Goal: Information Seeking & Learning: Learn about a topic

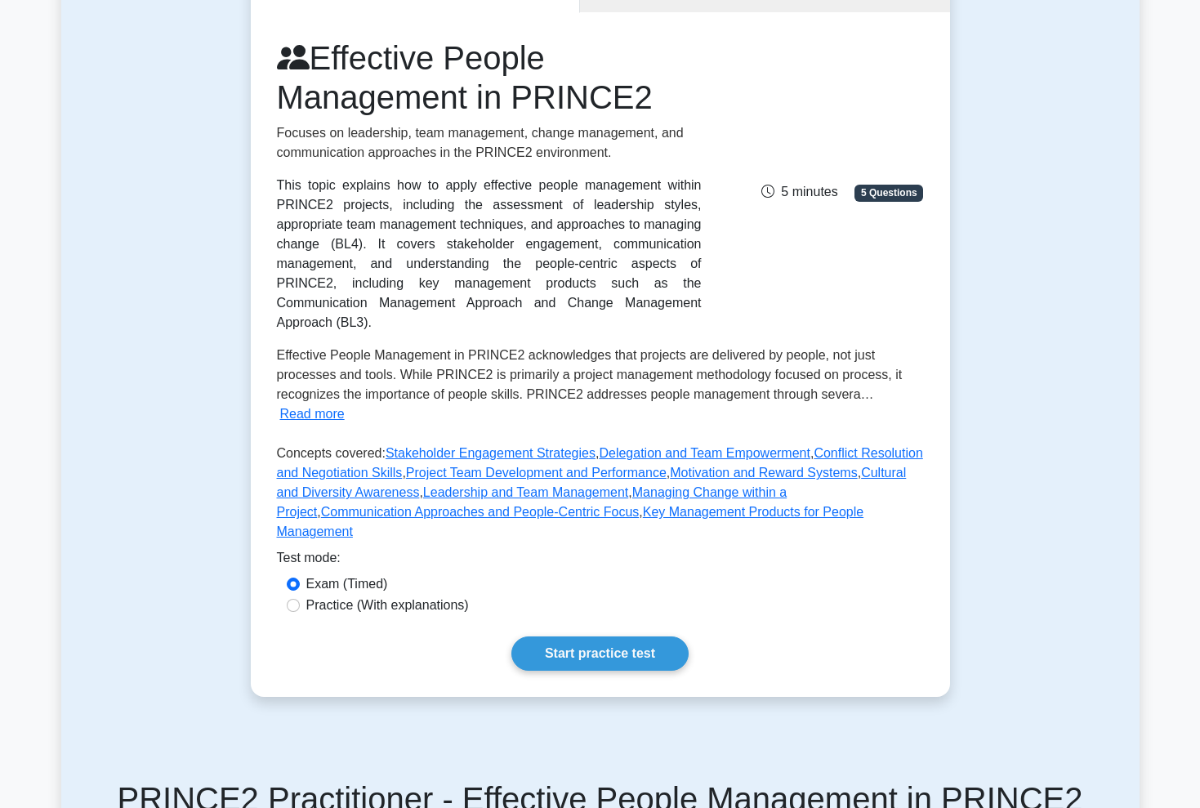
scroll to position [190, 0]
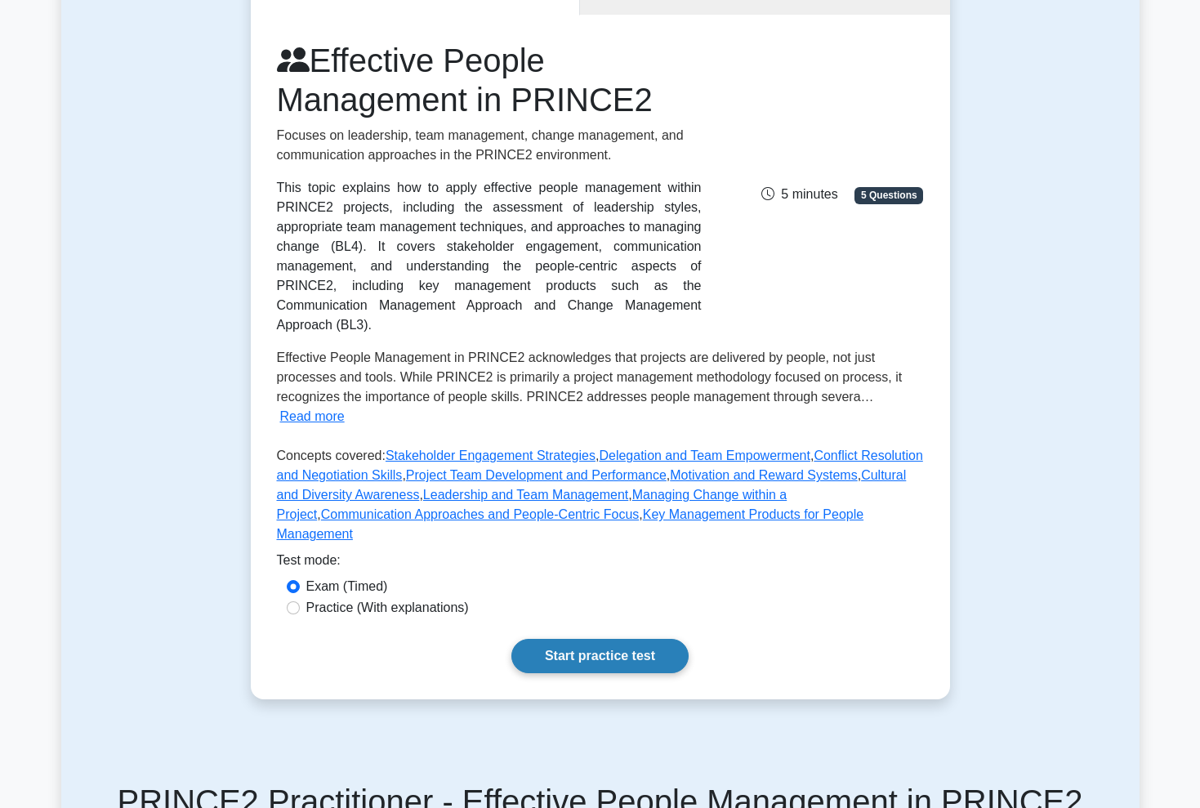
click at [565, 639] on link "Start practice test" at bounding box center [599, 656] width 177 height 34
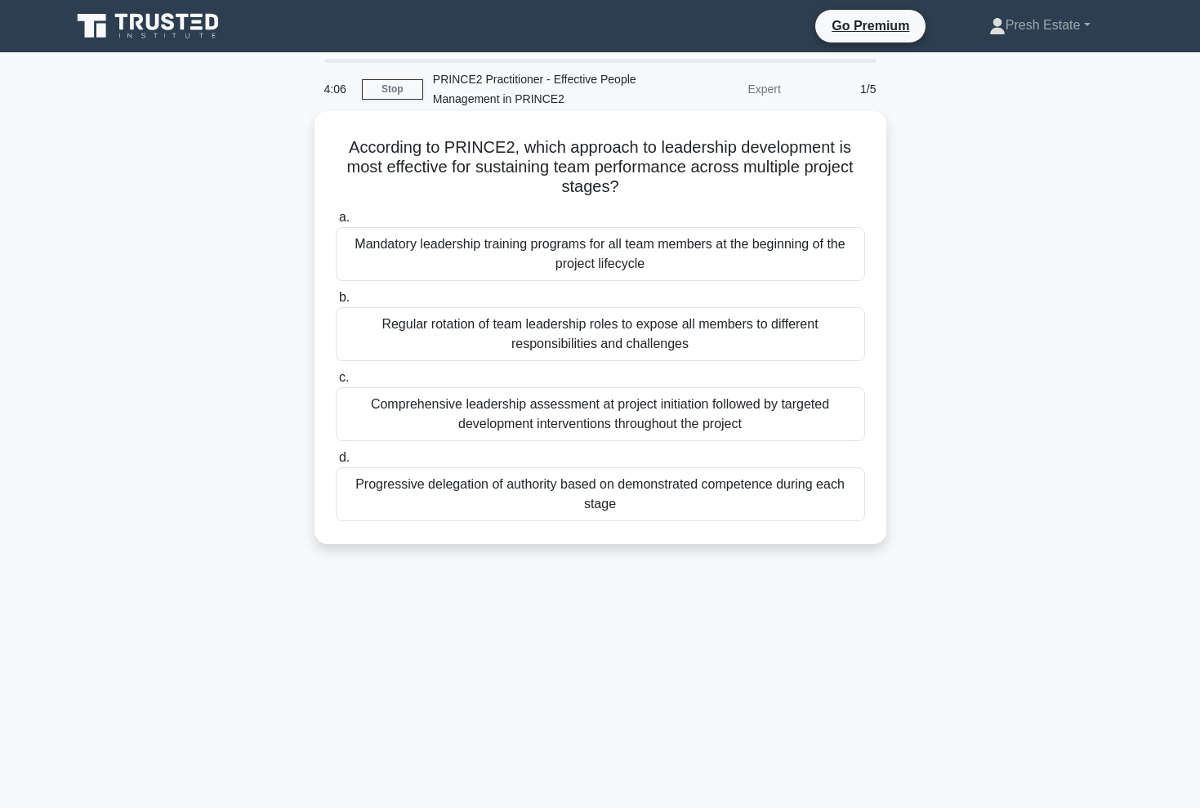
click at [511, 494] on div "Progressive delegation of authority based on demonstrated competence during eac…" at bounding box center [600, 494] width 529 height 54
click at [336, 463] on input "d. Progressive delegation of authority based on demonstrated competence during …" at bounding box center [336, 457] width 0 height 11
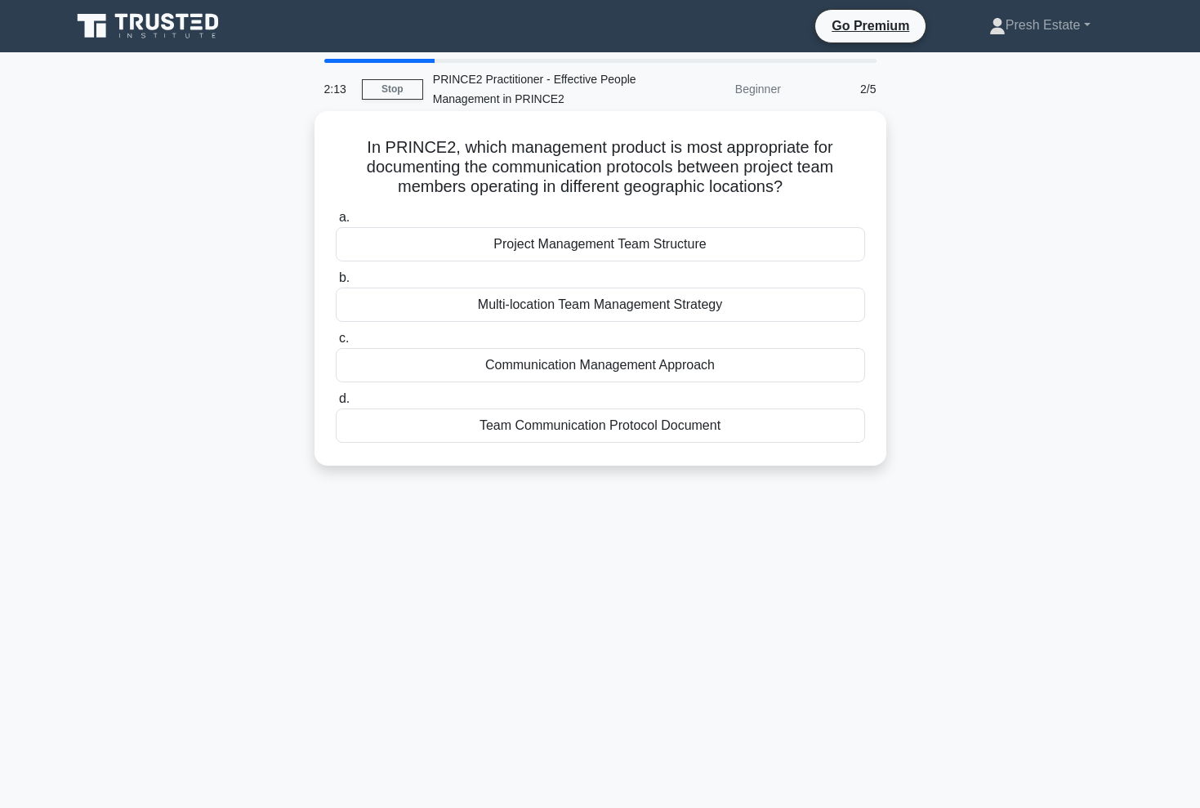
click at [618, 249] on div "Project Management Team Structure" at bounding box center [600, 244] width 529 height 34
click at [336, 223] on input "a. Project Management Team Structure" at bounding box center [336, 217] width 0 height 11
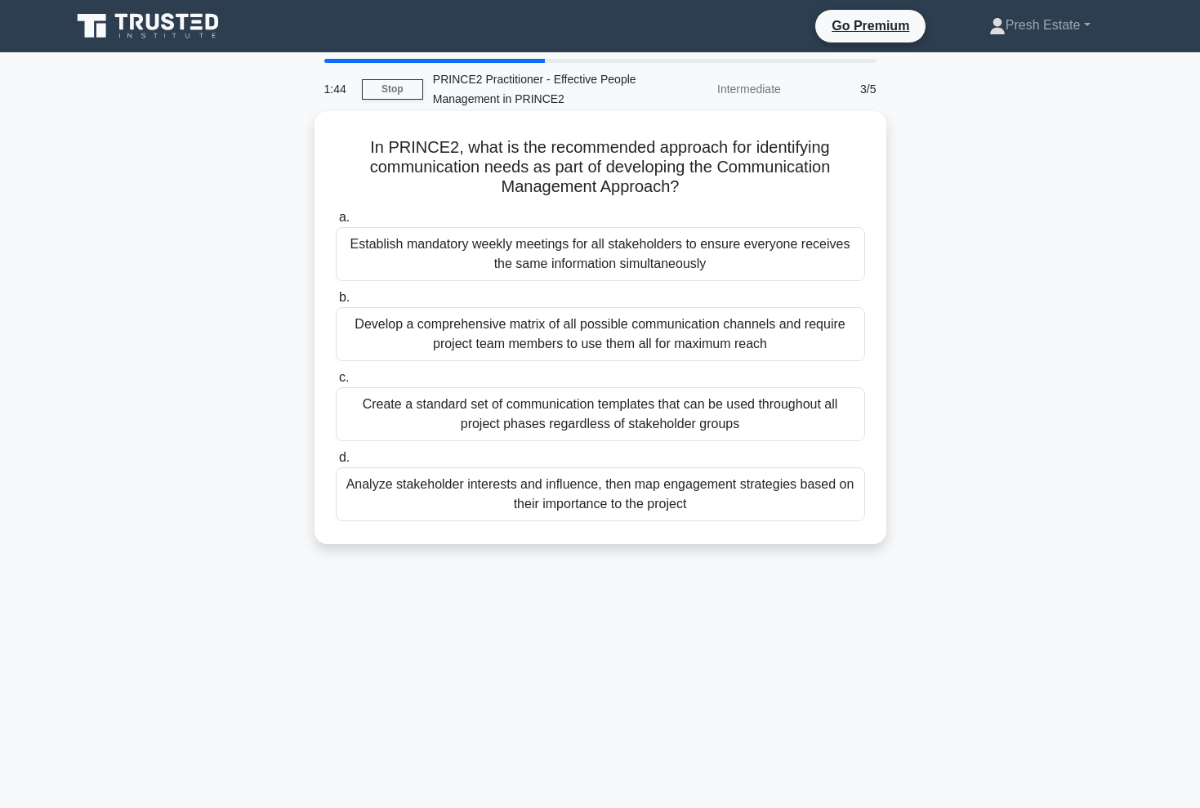
click at [561, 418] on div "Create a standard set of communication templates that can be used throughout al…" at bounding box center [600, 414] width 529 height 54
click at [336, 383] on input "c. Create a standard set of communication templates that can be used throughout…" at bounding box center [336, 377] width 0 height 11
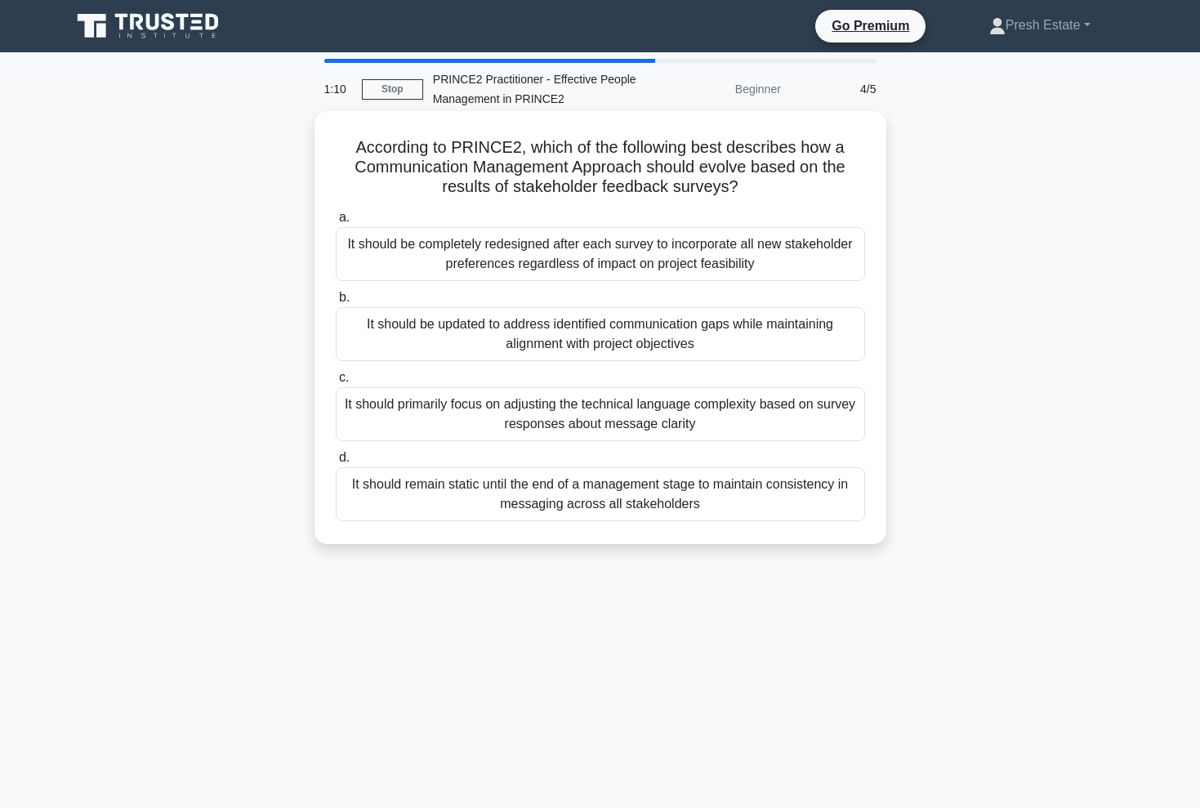
click at [651, 334] on div "It should be updated to address identified communication gaps while maintaining…" at bounding box center [600, 334] width 529 height 54
click at [336, 303] on input "b. It should be updated to address identified communication gaps while maintain…" at bounding box center [336, 297] width 0 height 11
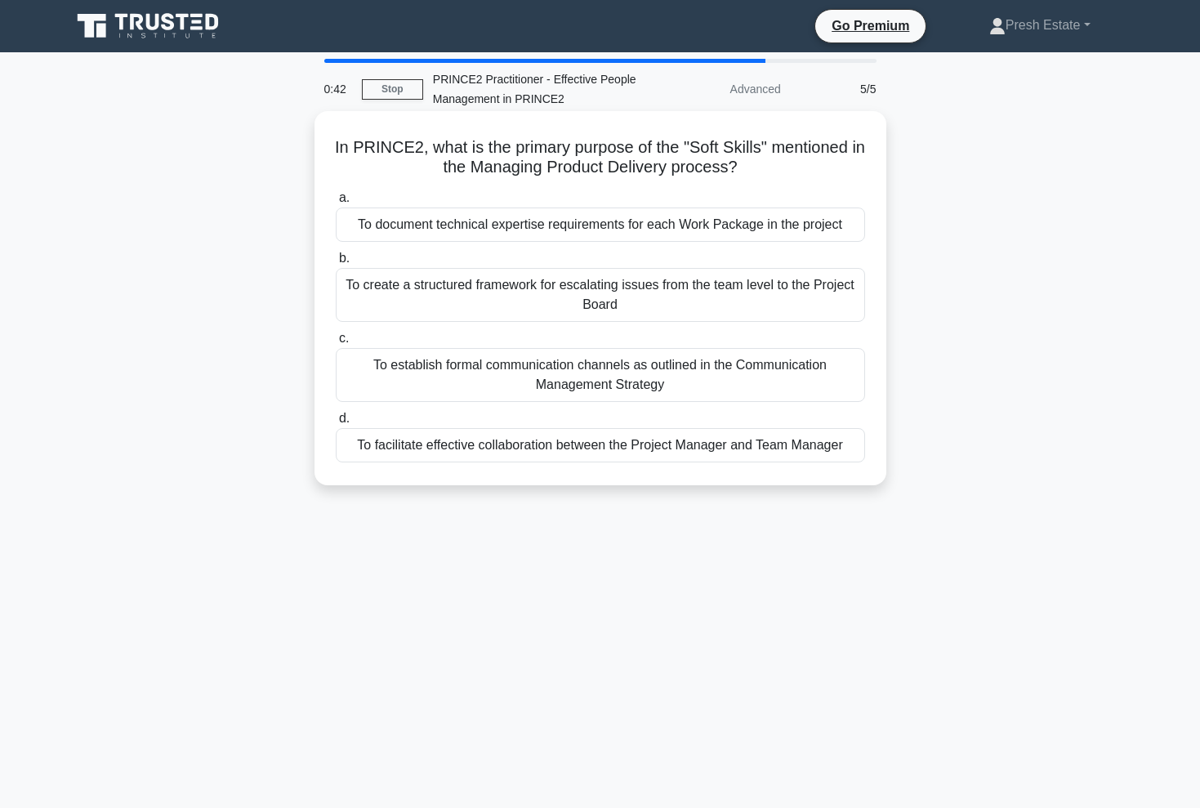
click at [688, 227] on div "To document technical expertise requirements for each Work Package in the proje…" at bounding box center [600, 224] width 529 height 34
click at [336, 203] on input "a. To document technical expertise requirements for each Work Package in the pr…" at bounding box center [336, 198] width 0 height 11
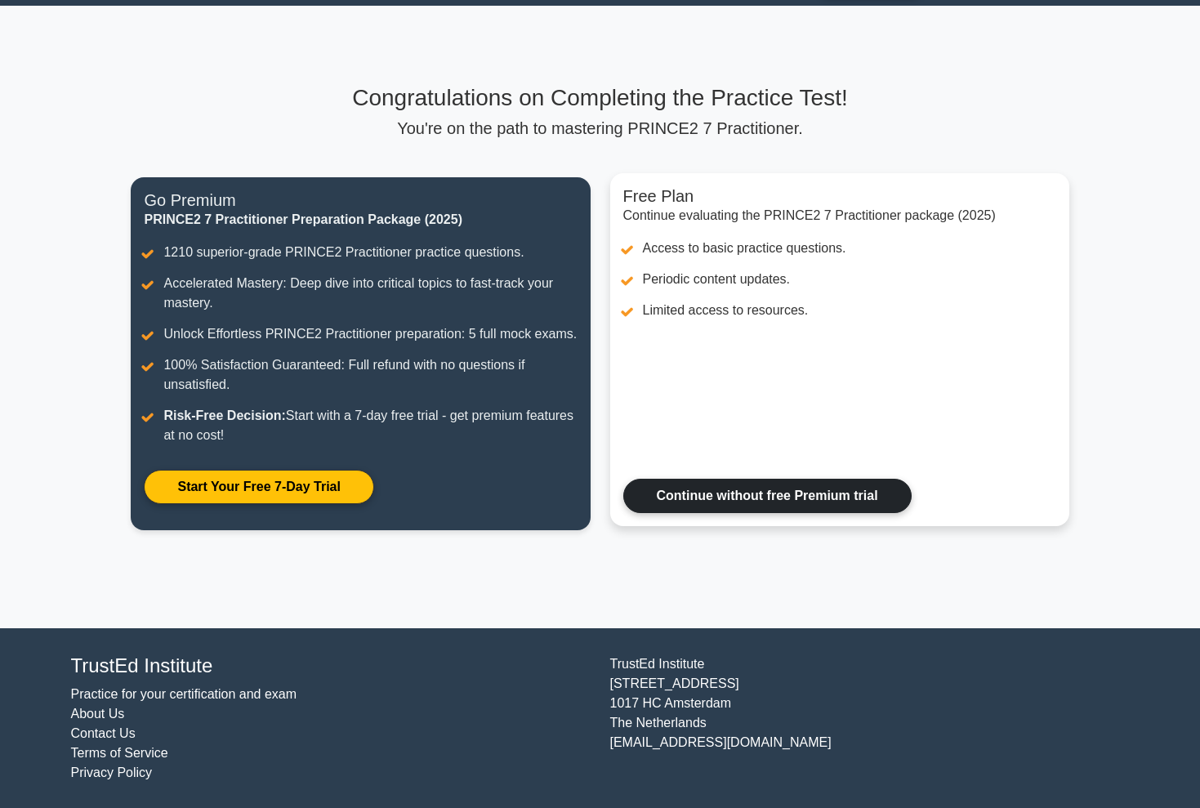
scroll to position [46, 0]
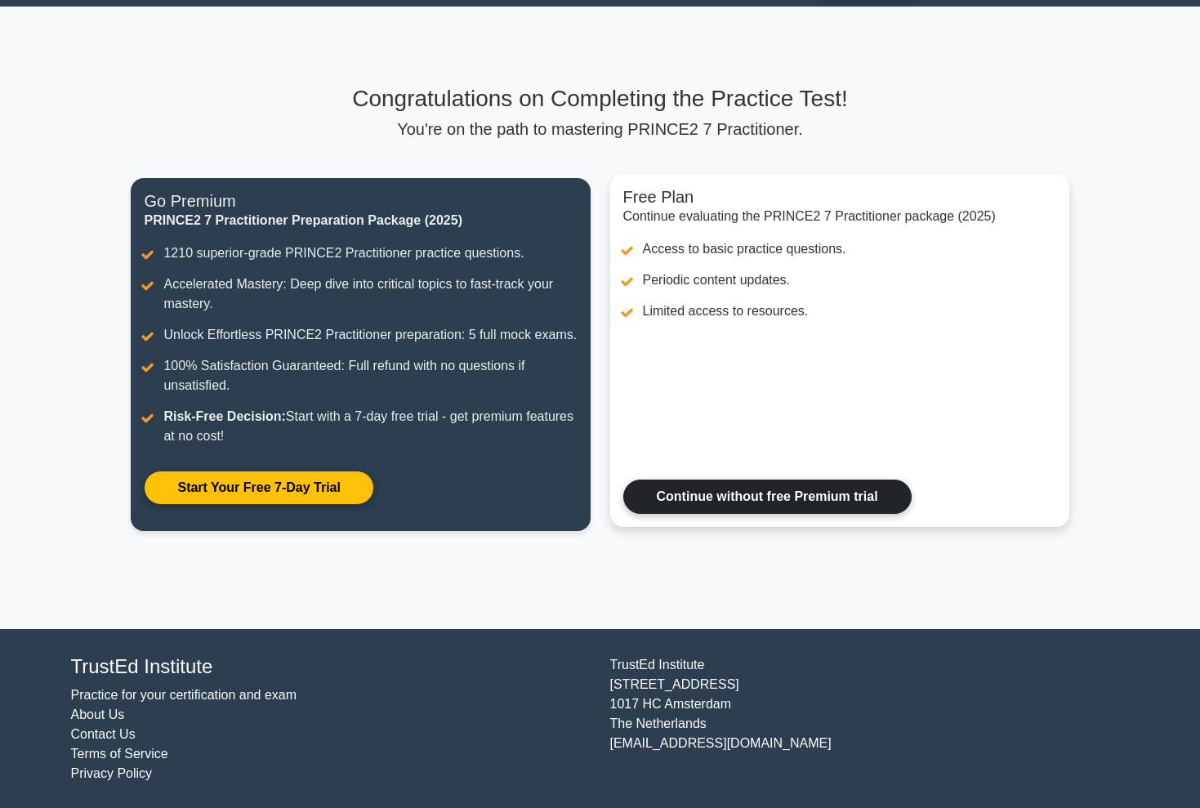
click at [755, 496] on link "Continue without free Premium trial" at bounding box center [767, 496] width 288 height 34
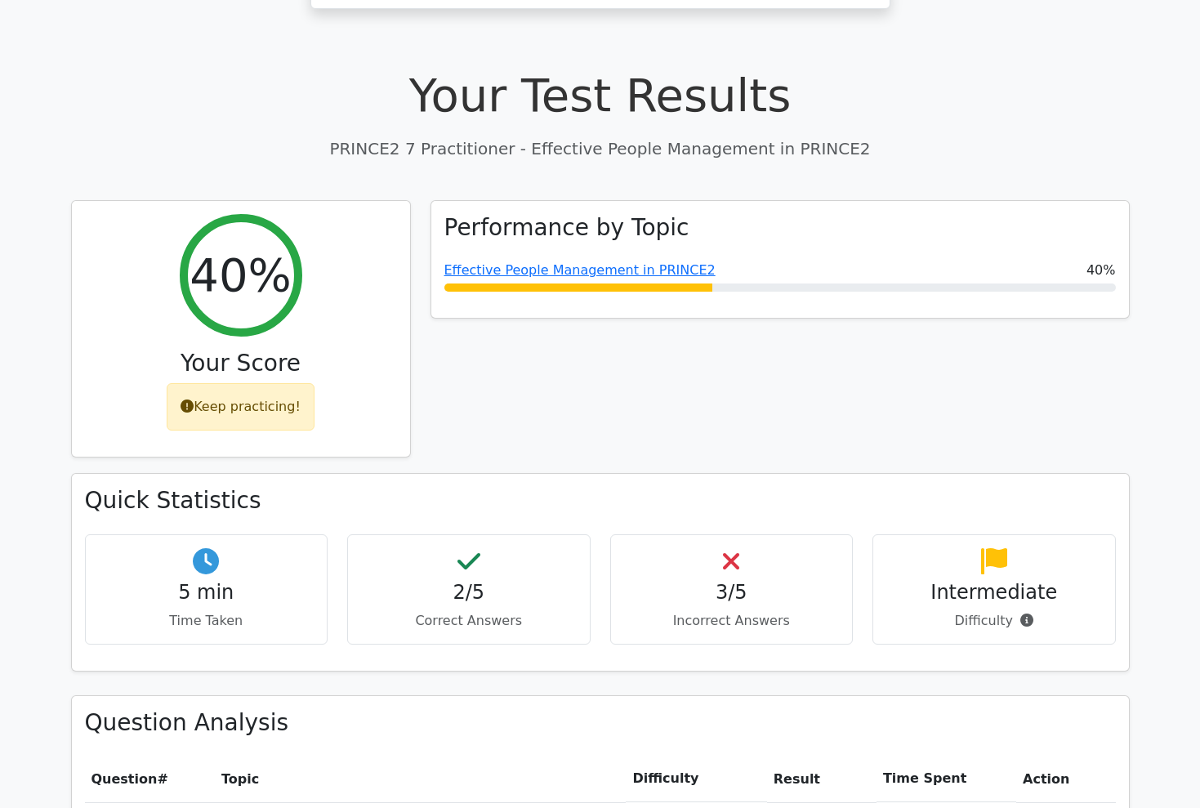
scroll to position [492, 0]
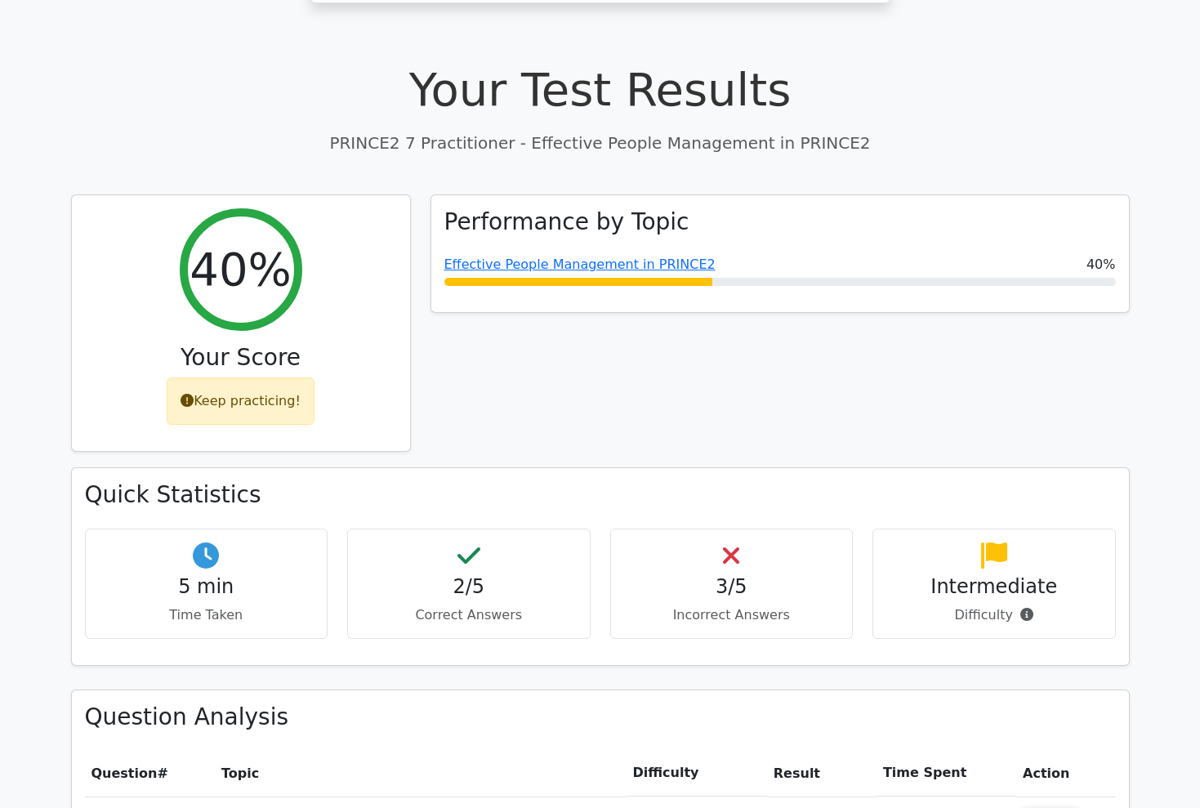
click at [728, 542] on icon at bounding box center [731, 555] width 16 height 26
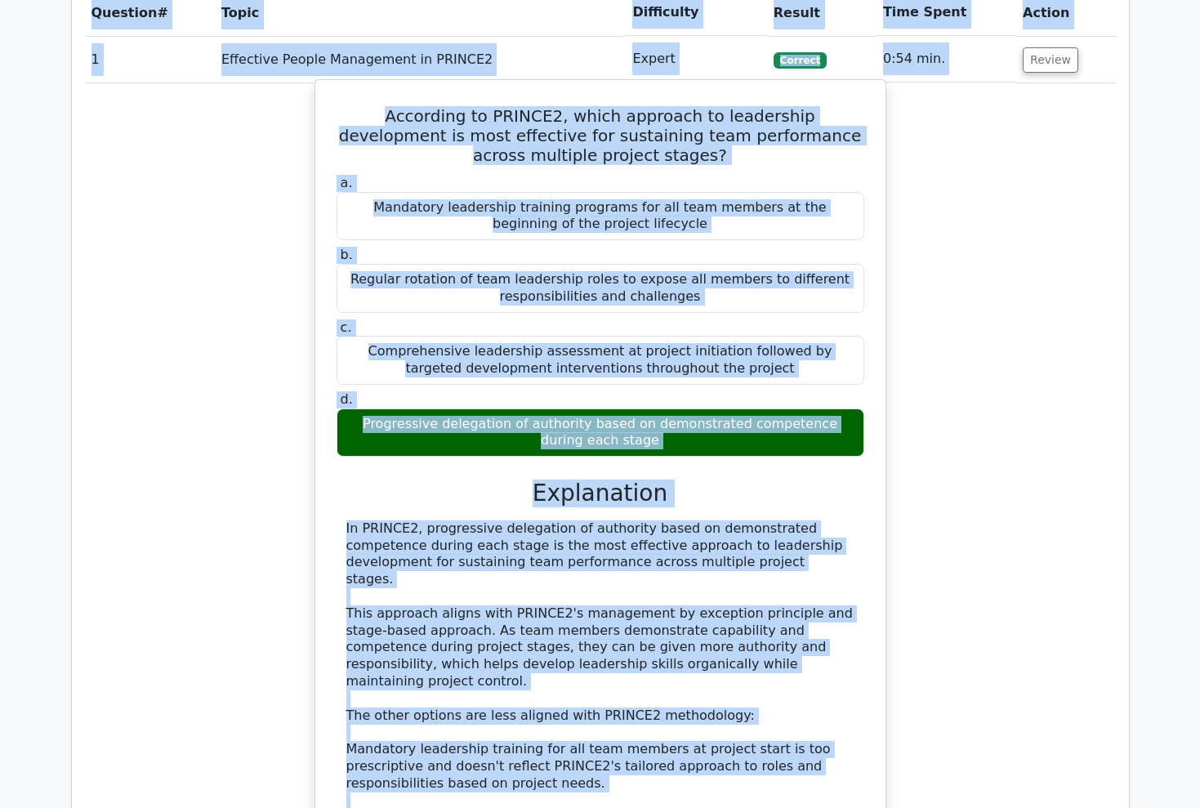
scroll to position [1254, 0]
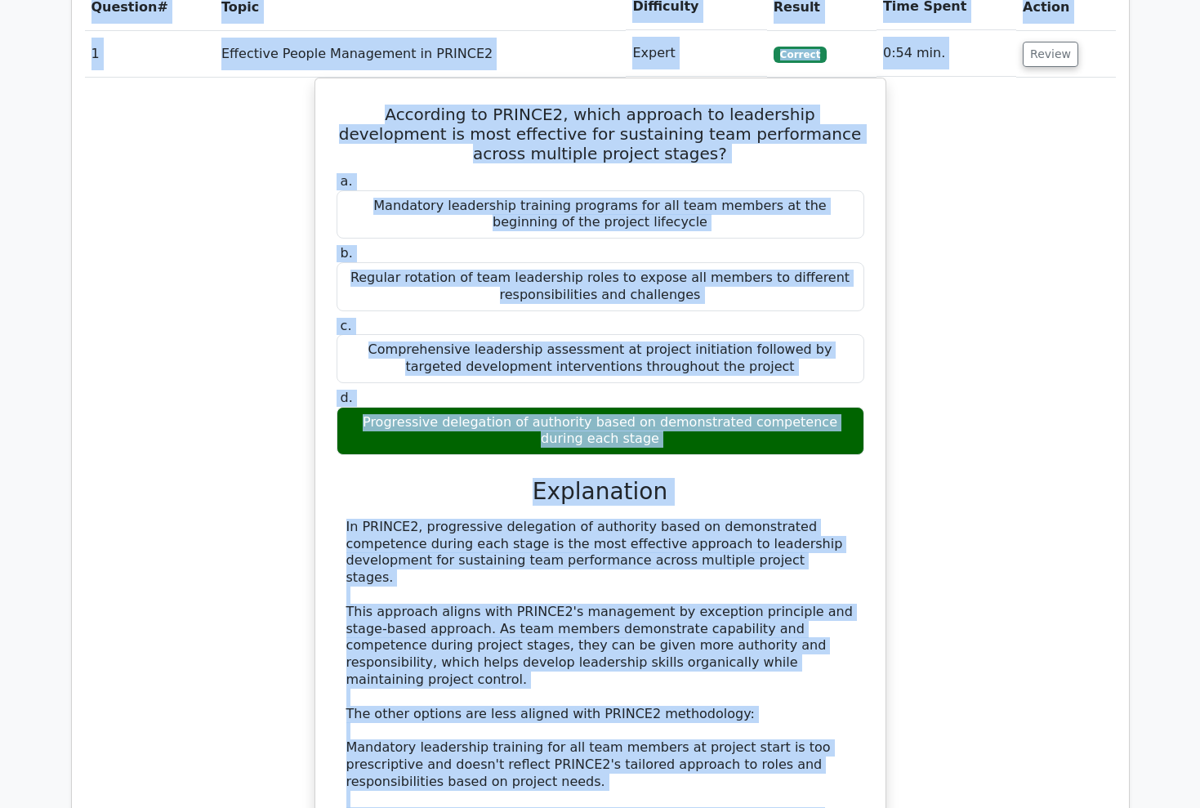
click at [958, 560] on div "According to PRINCE2, which approach to leadership development is most effectiv…" at bounding box center [600, 554] width 1031 height 953
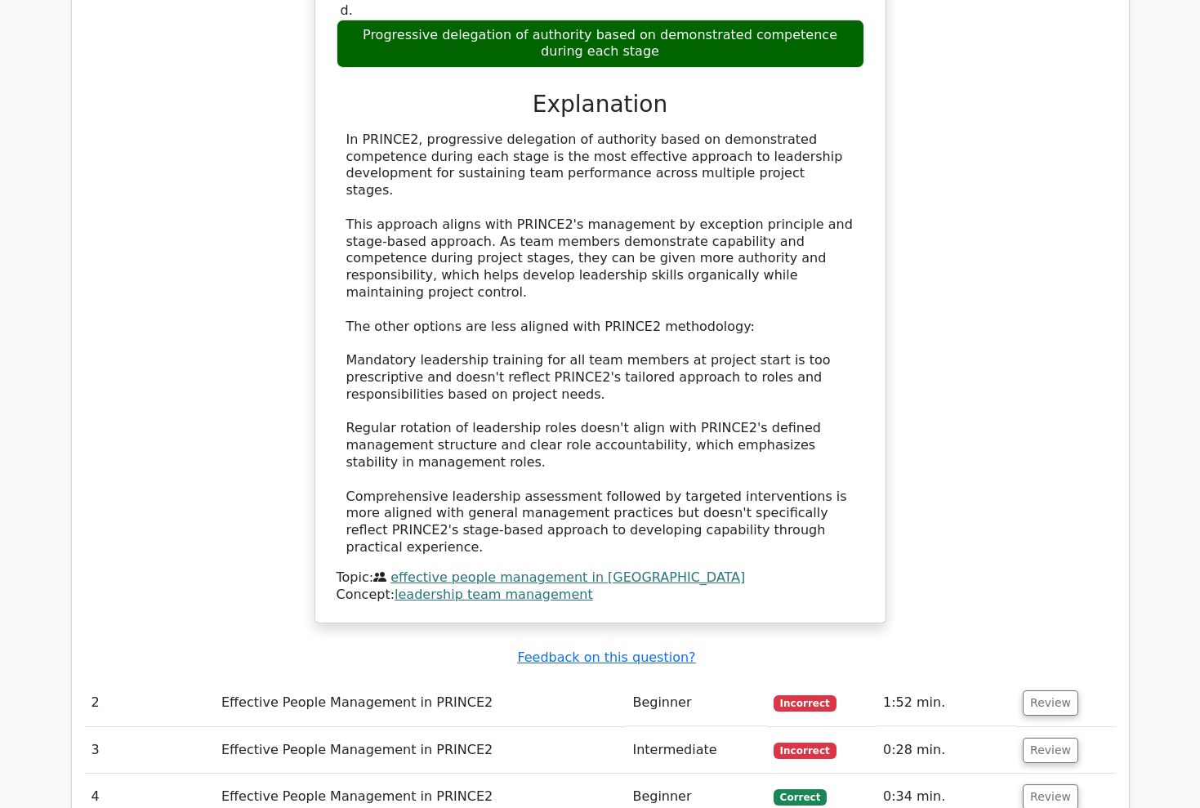
scroll to position [1694, 0]
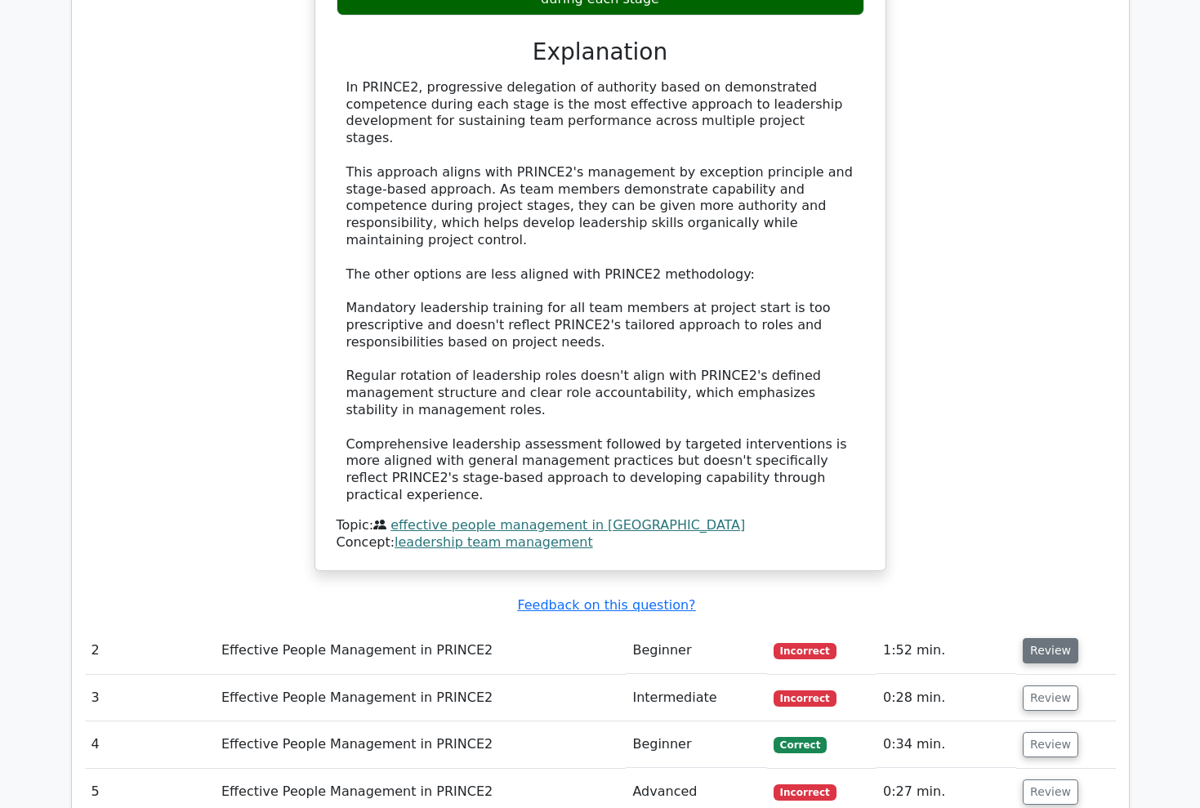
click at [1033, 638] on button "Review" at bounding box center [1050, 650] width 56 height 25
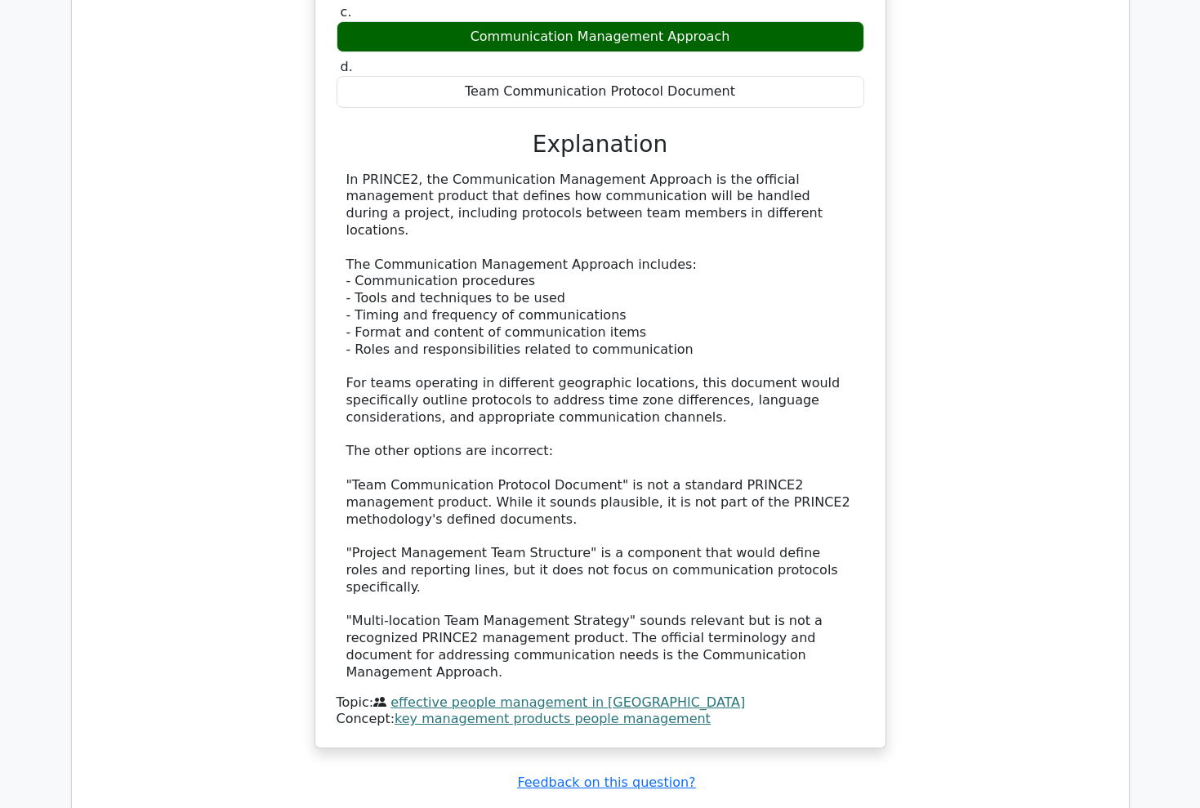
scroll to position [2568, 0]
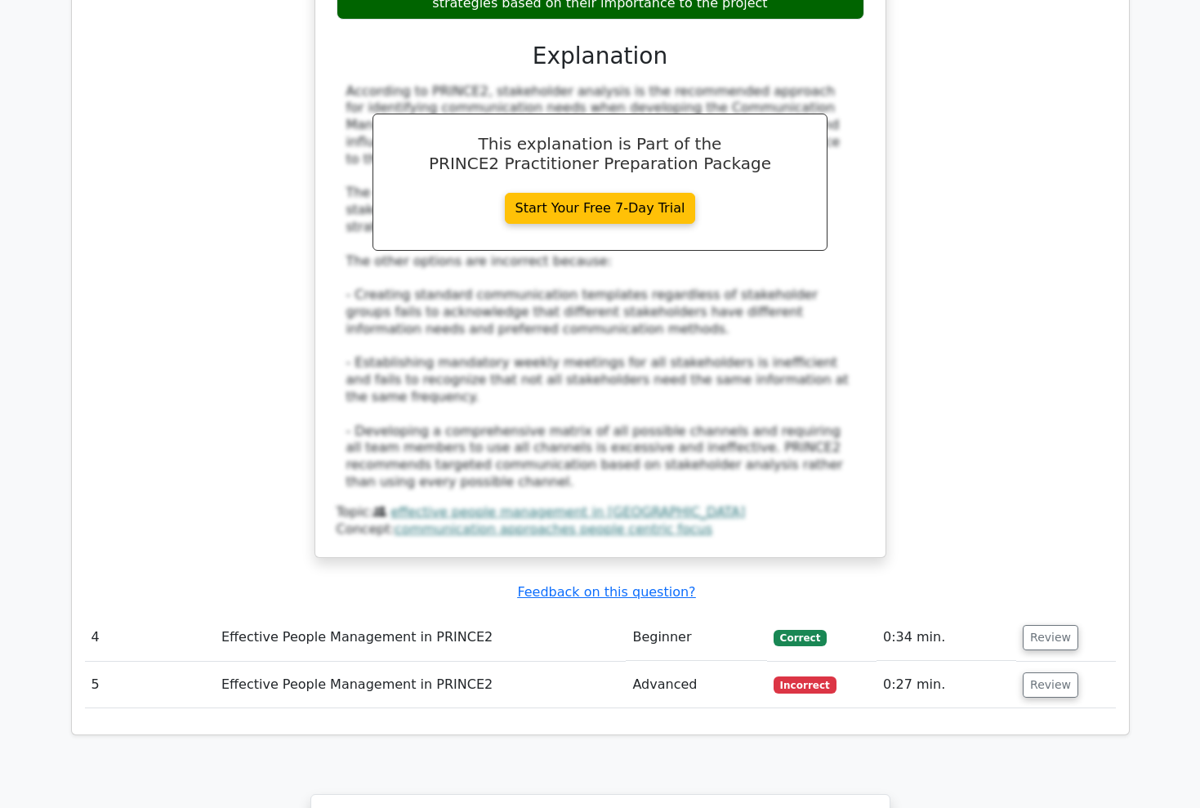
scroll to position [3782, 0]
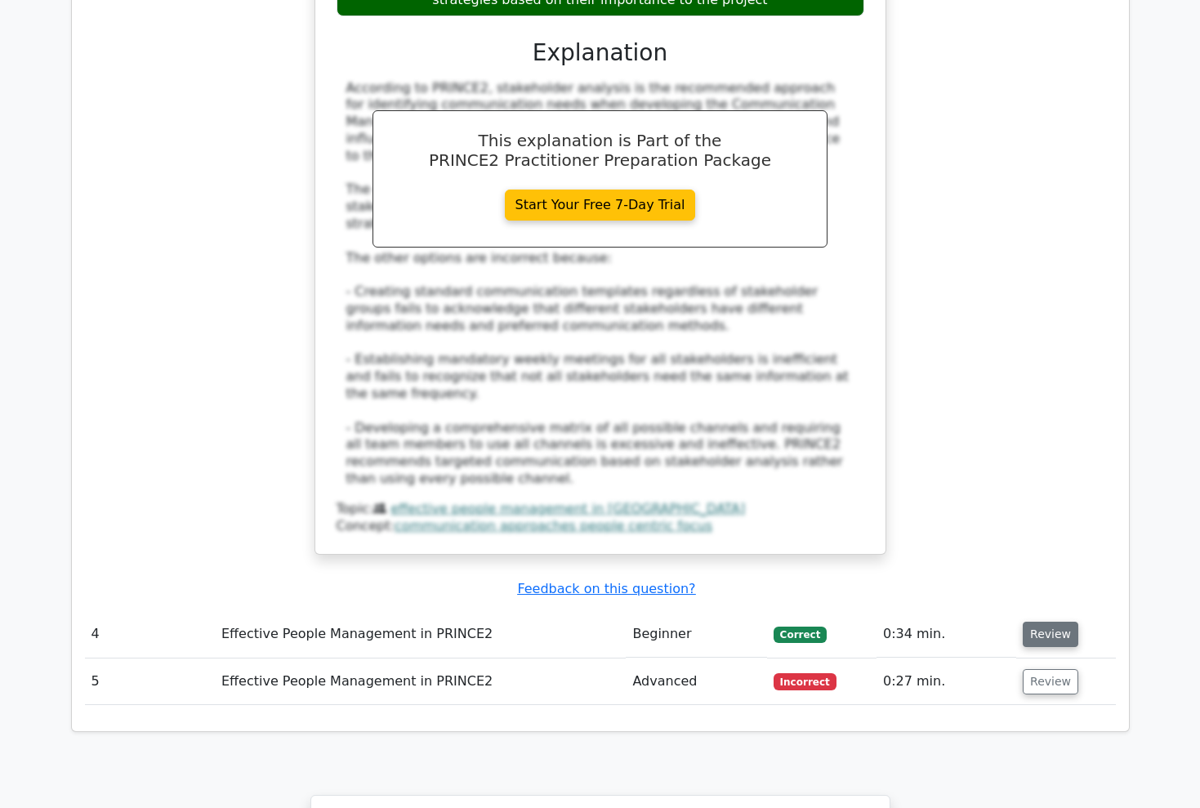
click at [1062, 621] on button "Review" at bounding box center [1050, 633] width 56 height 25
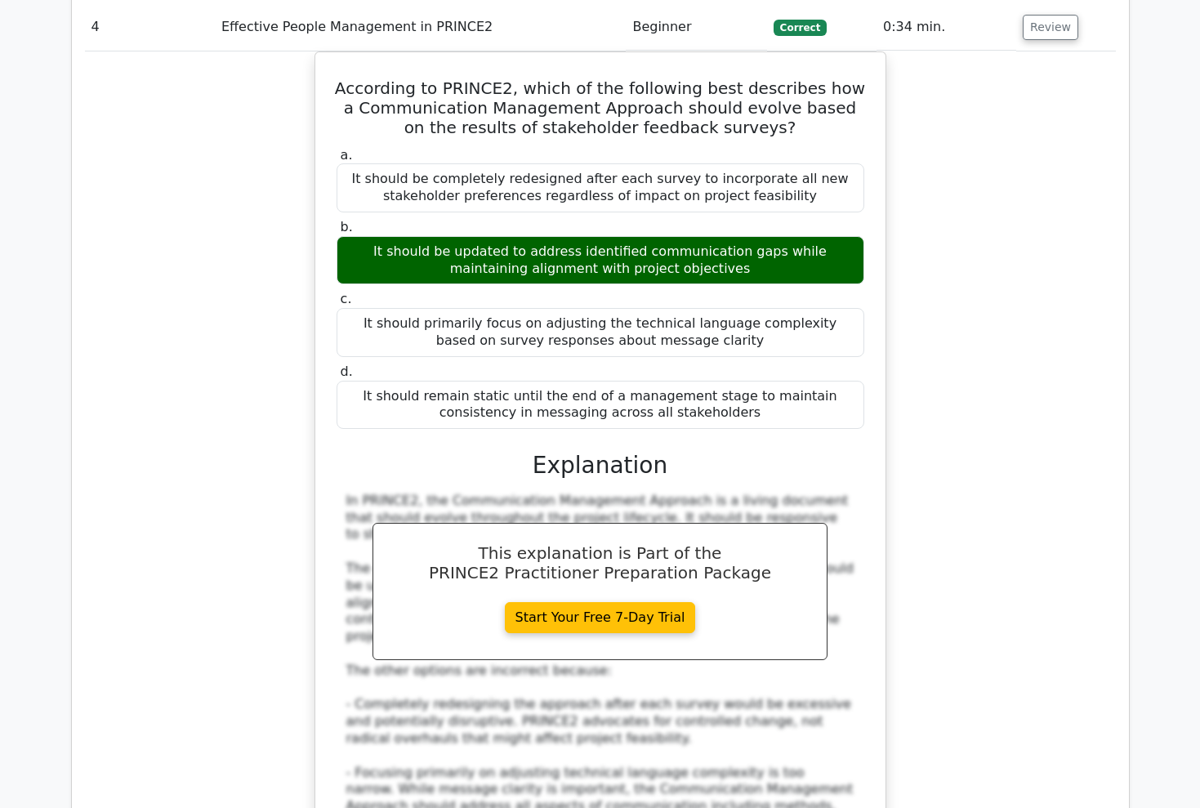
scroll to position [4437, 0]
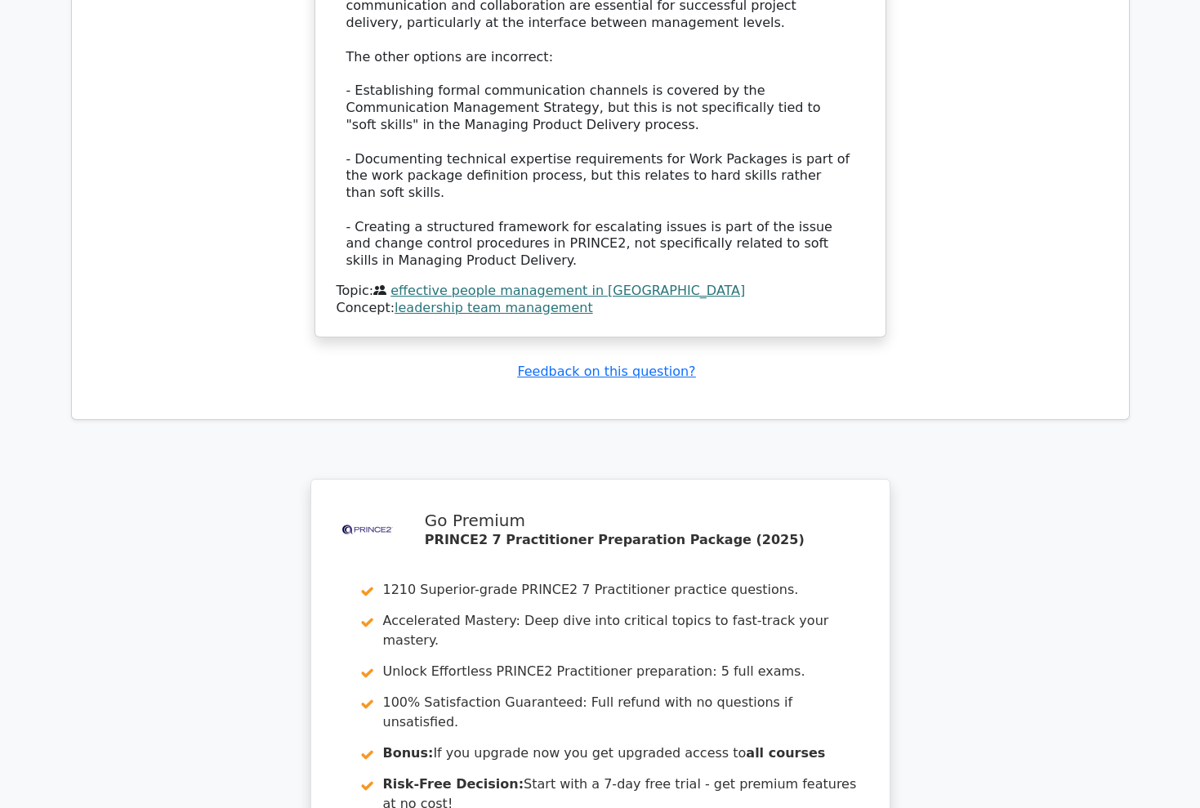
scroll to position [6022, 0]
